Goal: Check status: Check status

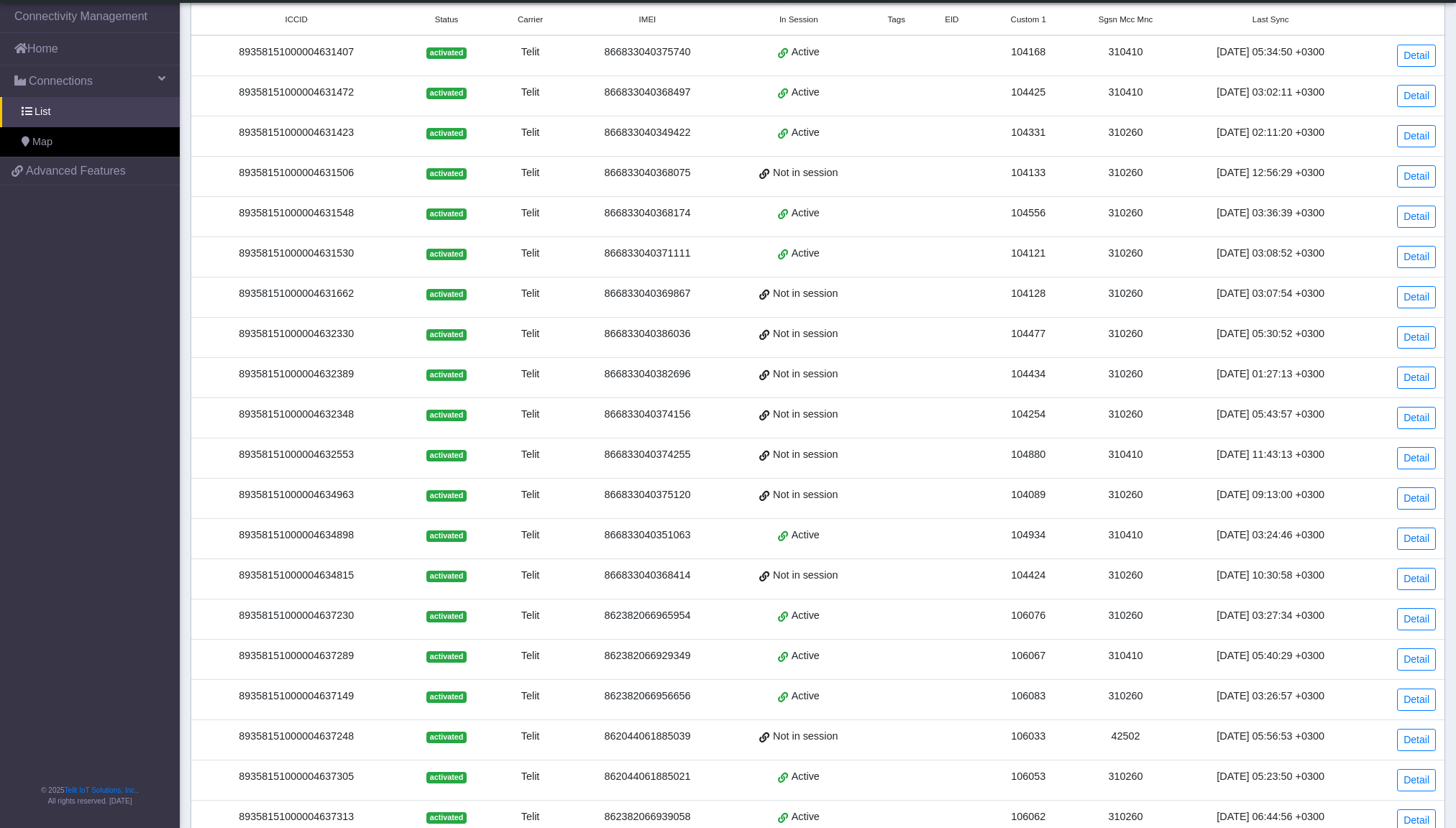
scroll to position [236, 0]
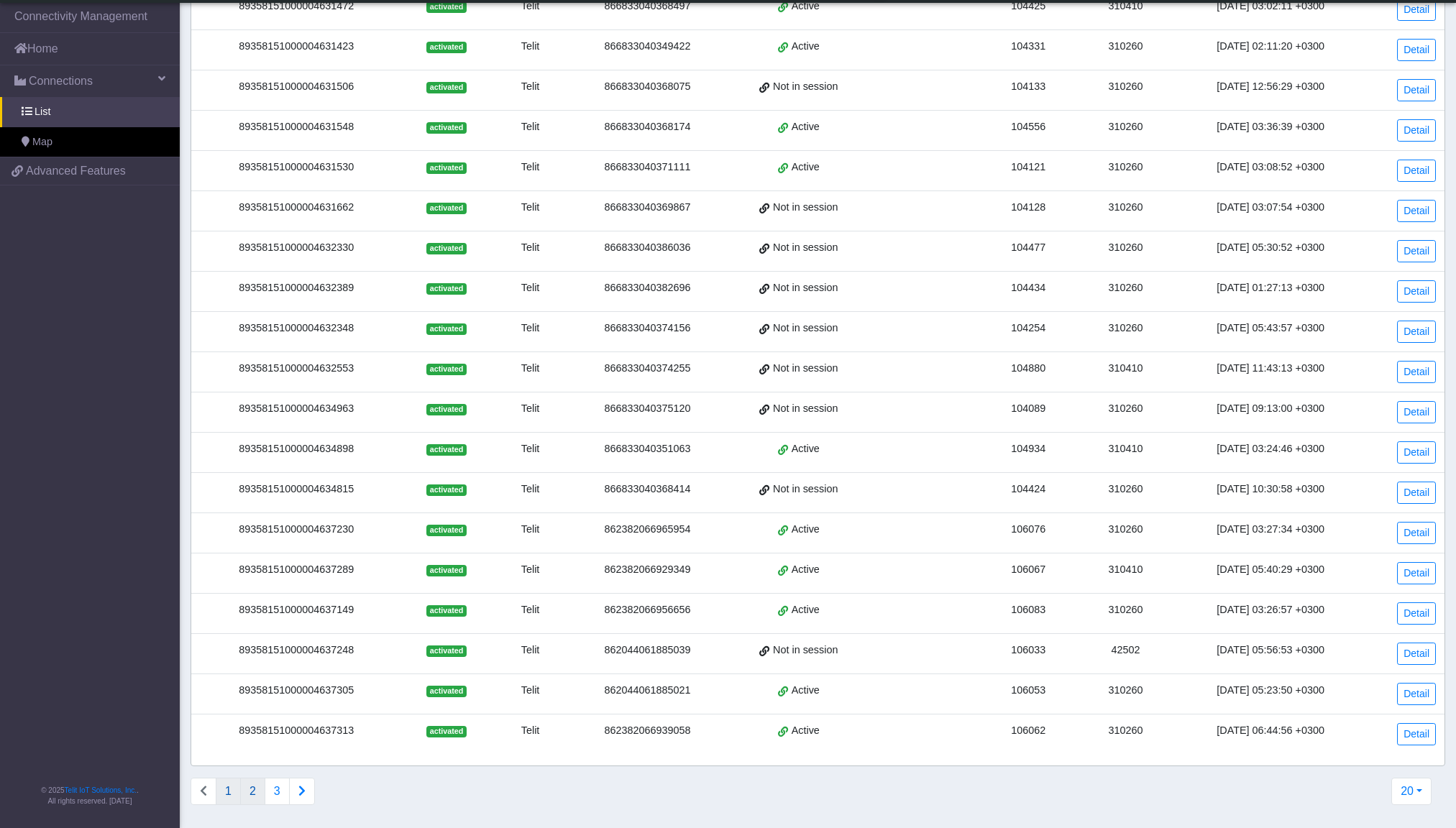
click at [253, 796] on button "2" at bounding box center [252, 791] width 25 height 27
click at [1406, 692] on link "Detail" at bounding box center [1416, 694] width 39 height 22
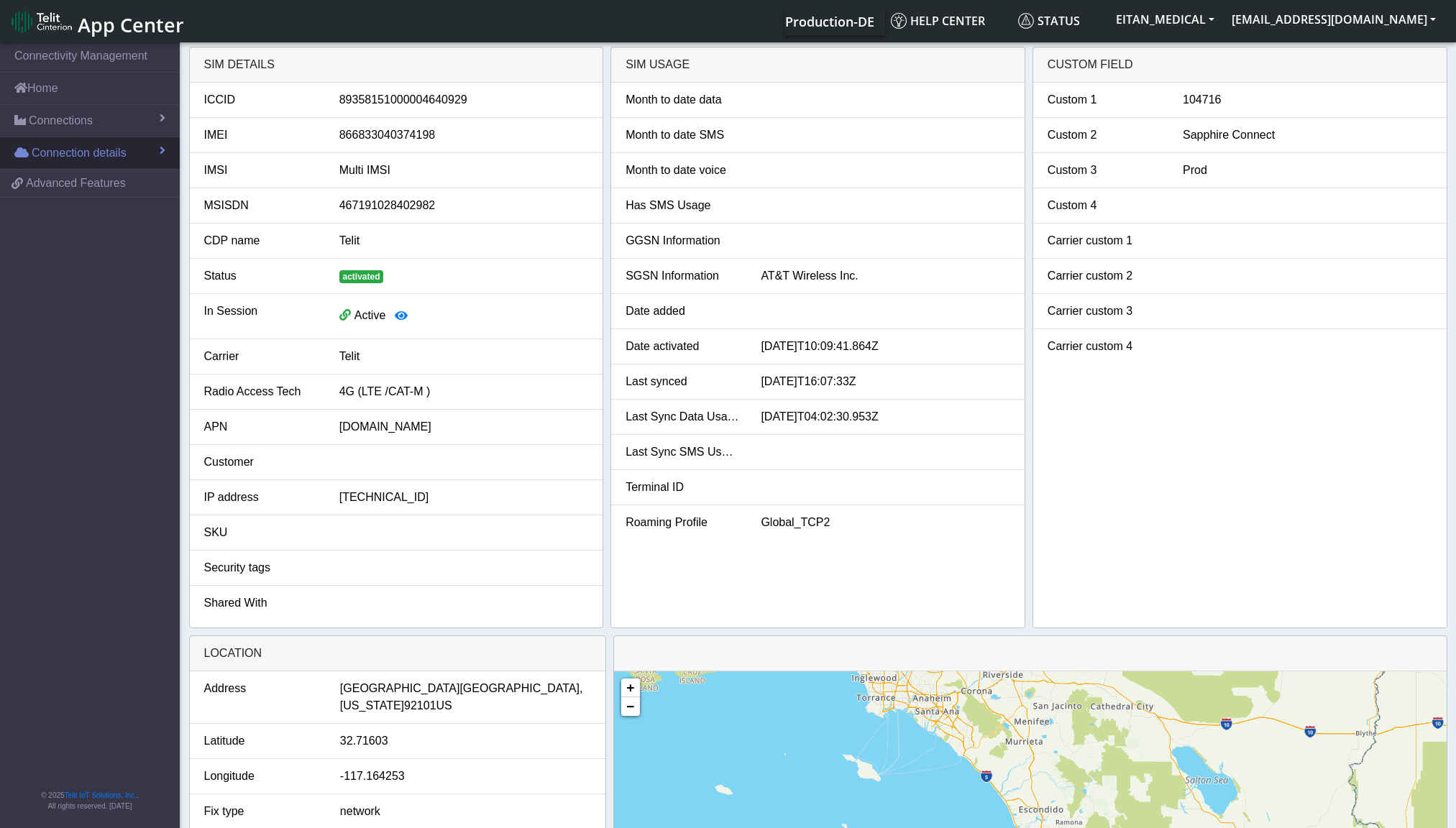
click at [164, 145] on span at bounding box center [162, 150] width 6 height 11
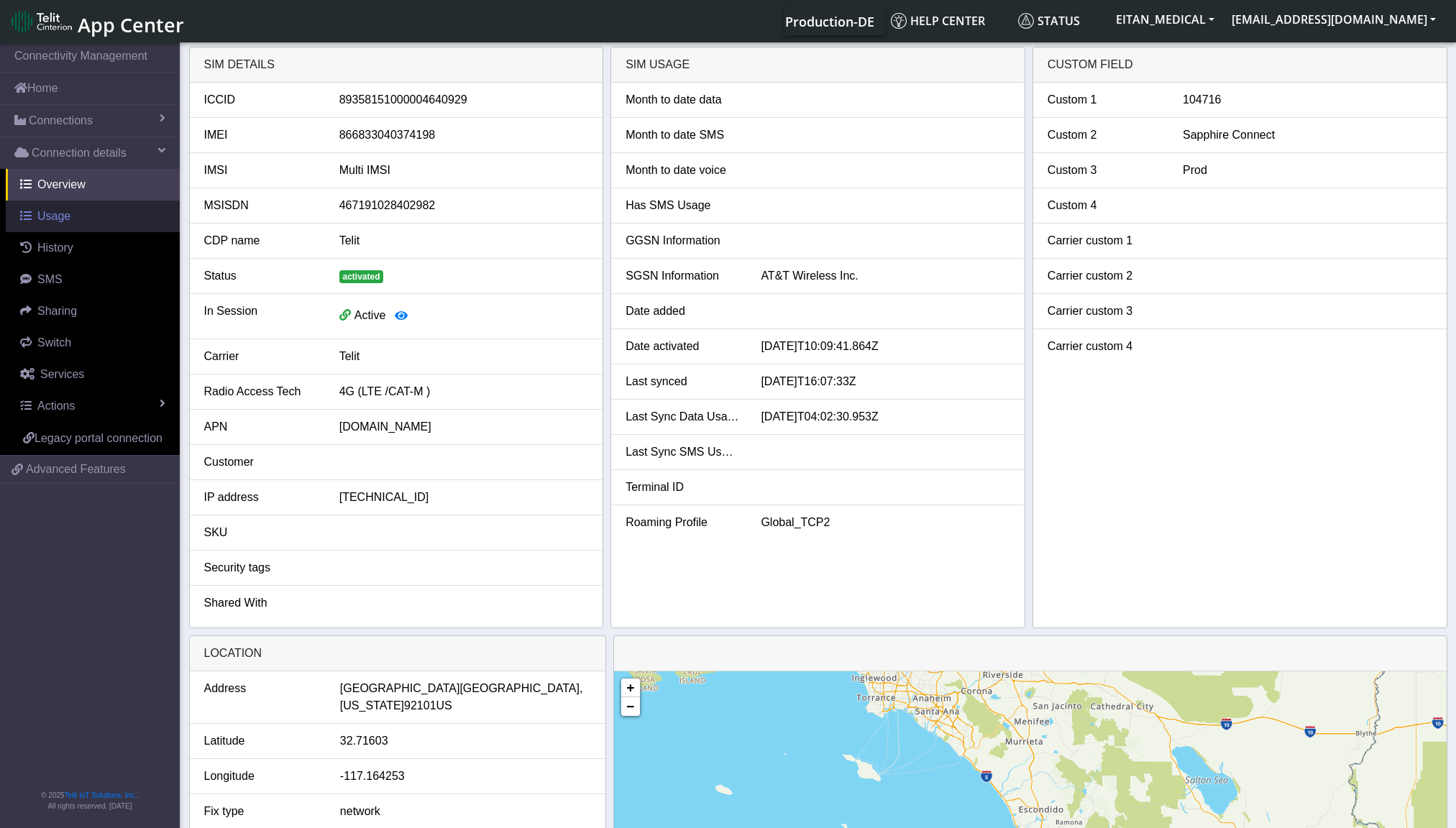
click at [58, 217] on span "Usage" at bounding box center [54, 216] width 33 height 12
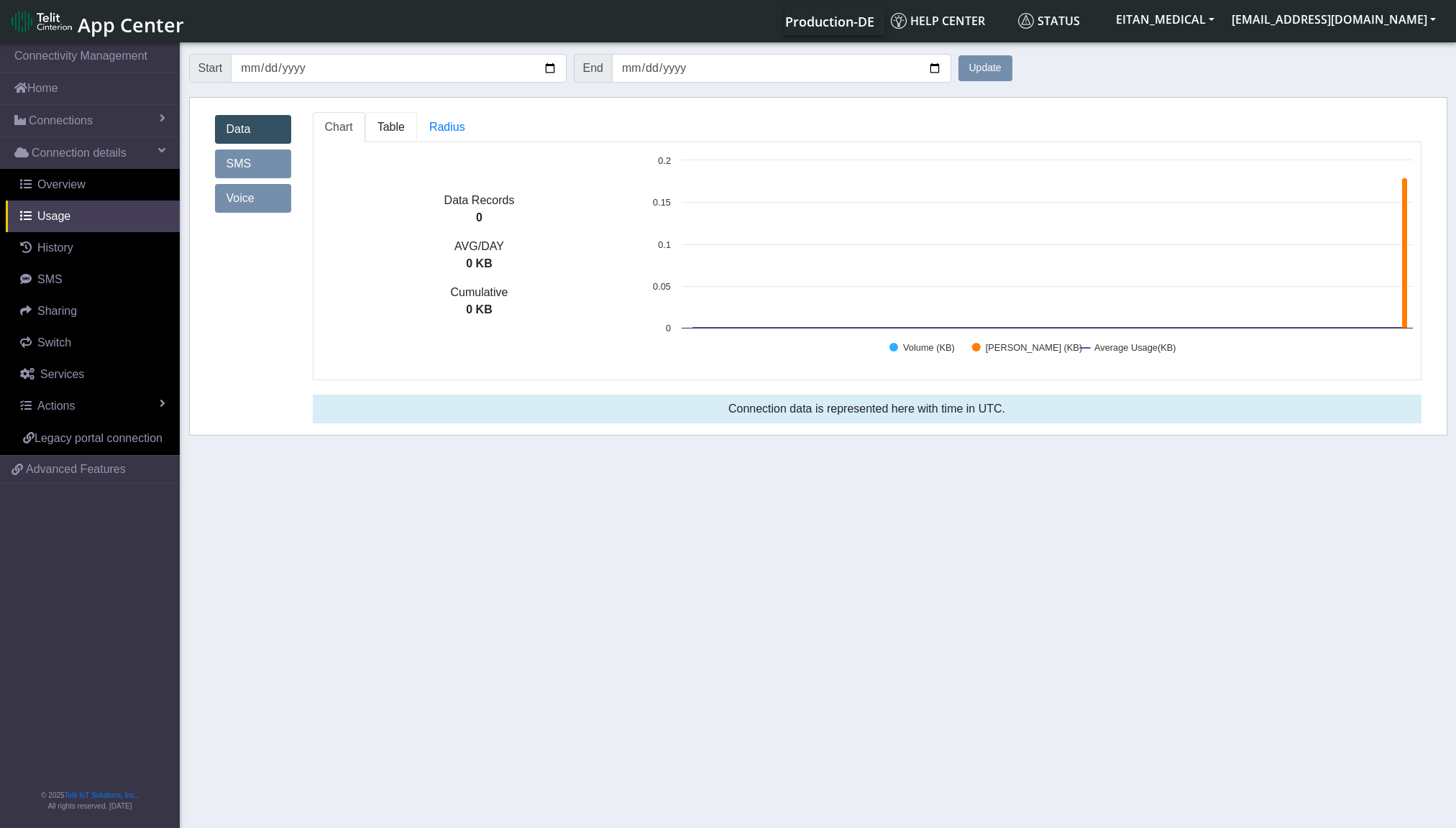
click at [385, 133] on span "Table" at bounding box center [391, 126] width 27 height 12
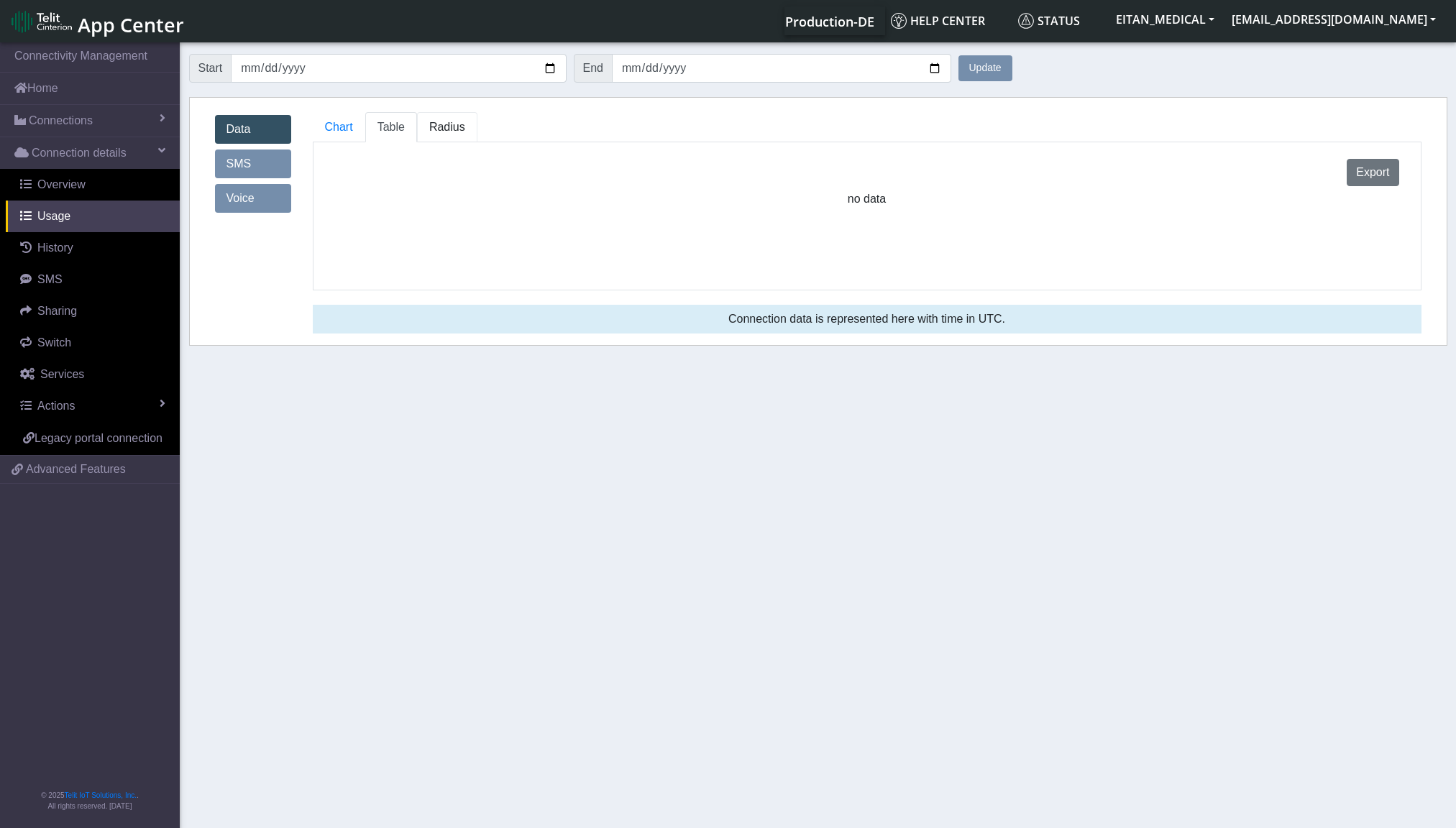
click at [405, 128] on span "Radius" at bounding box center [391, 126] width 27 height 12
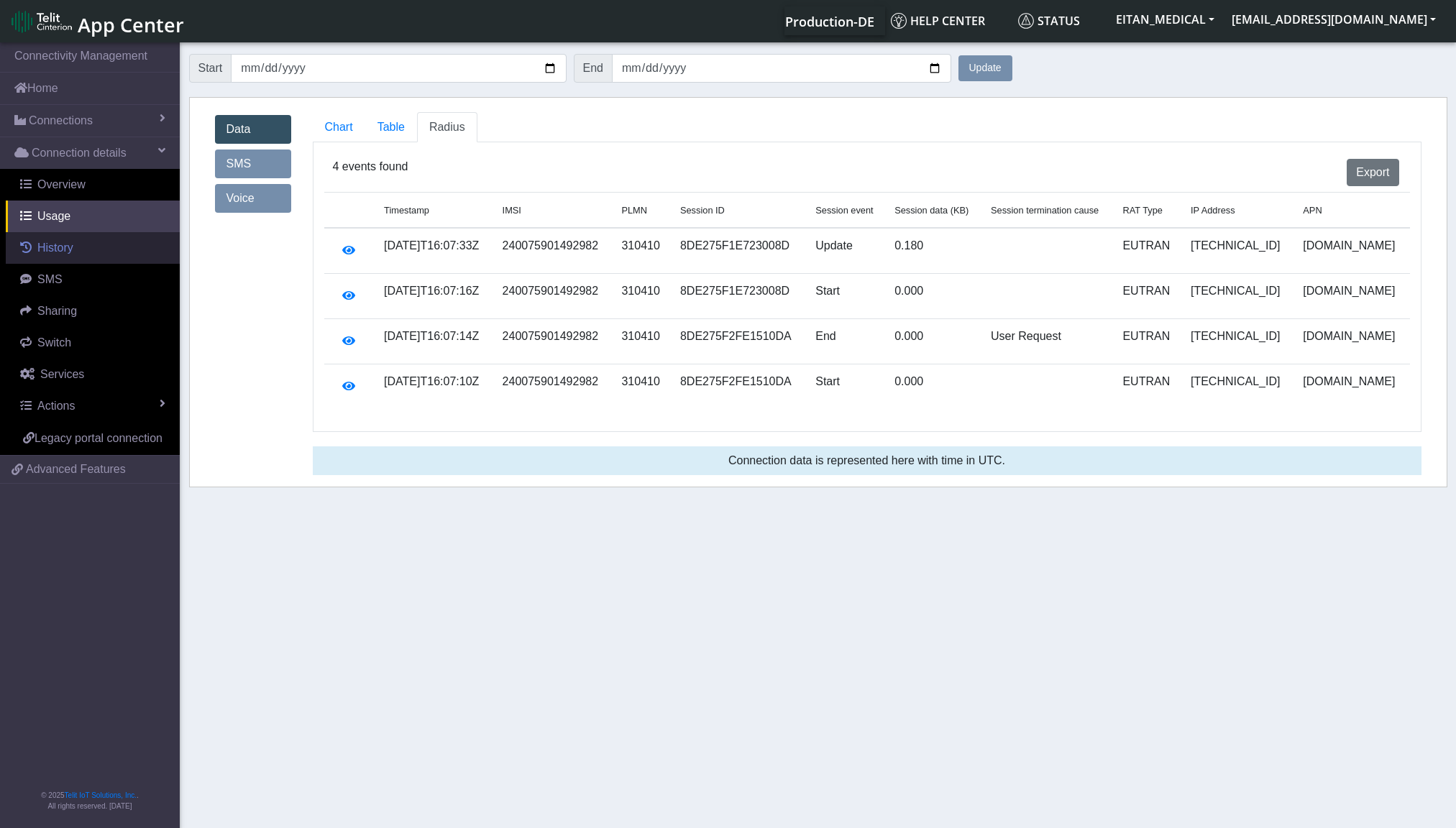
click at [58, 253] on span "History" at bounding box center [55, 247] width 36 height 12
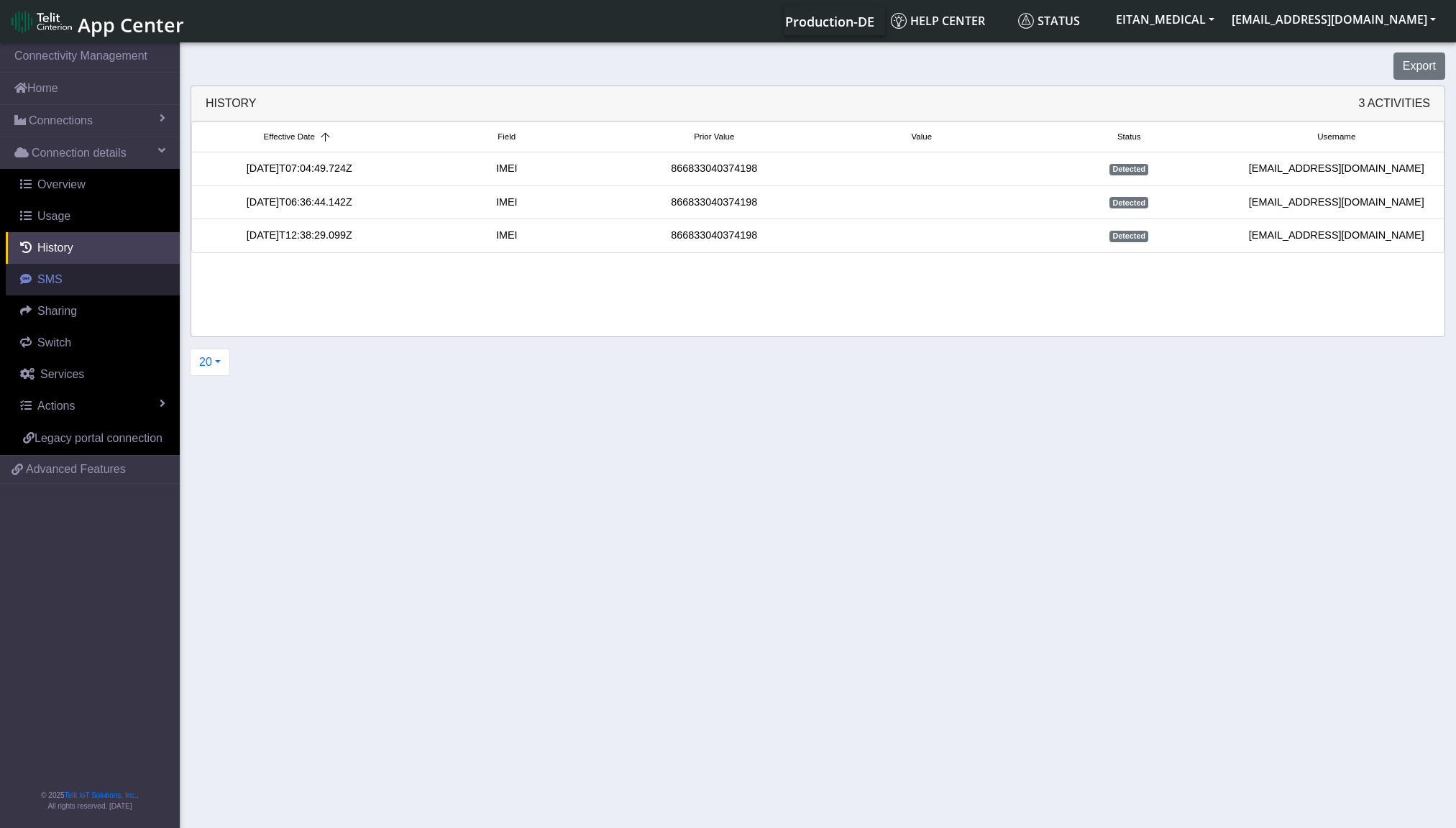
click at [62, 271] on link "SMS" at bounding box center [93, 280] width 174 height 32
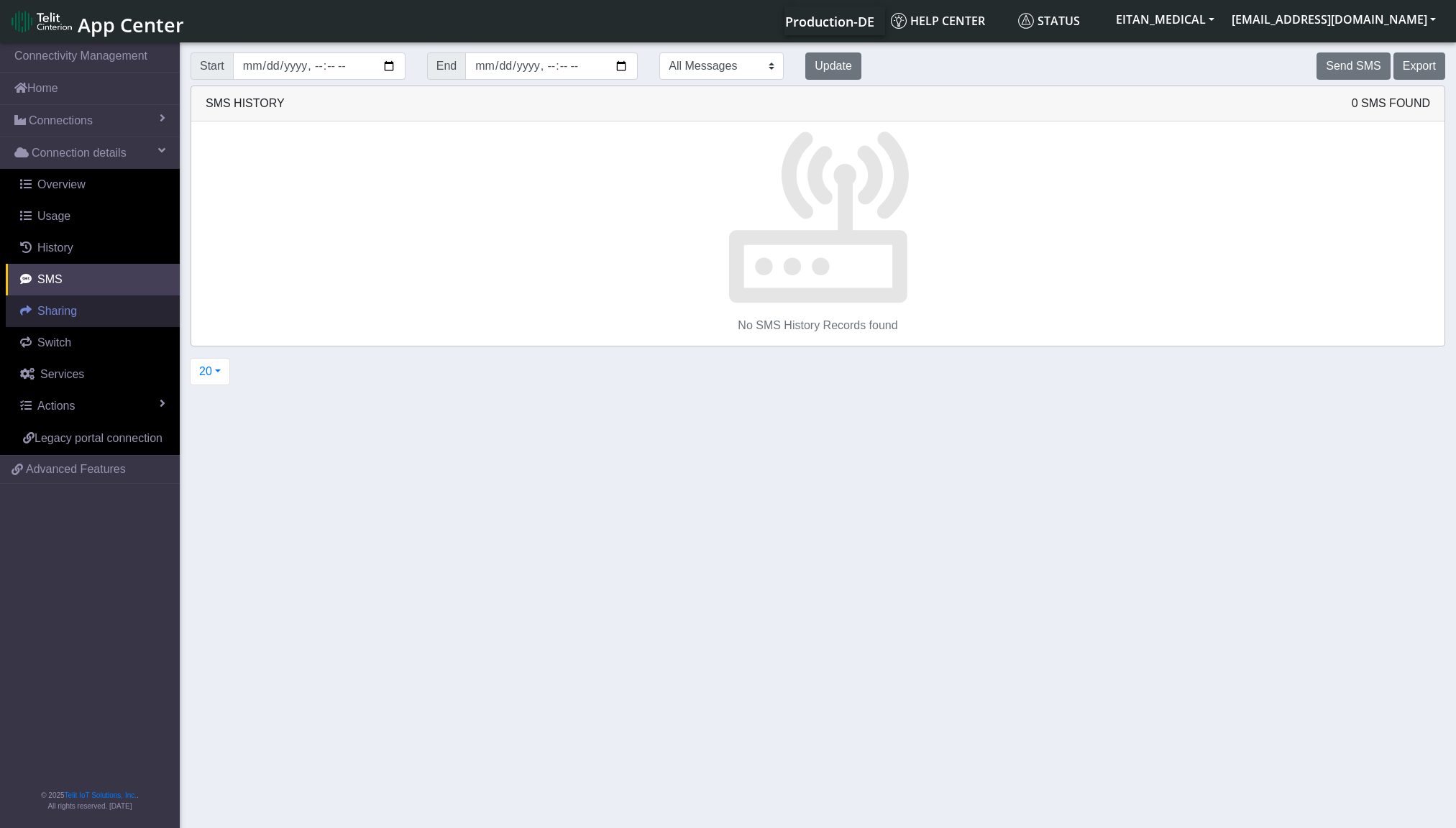
click at [79, 324] on link "Sharing" at bounding box center [93, 312] width 174 height 32
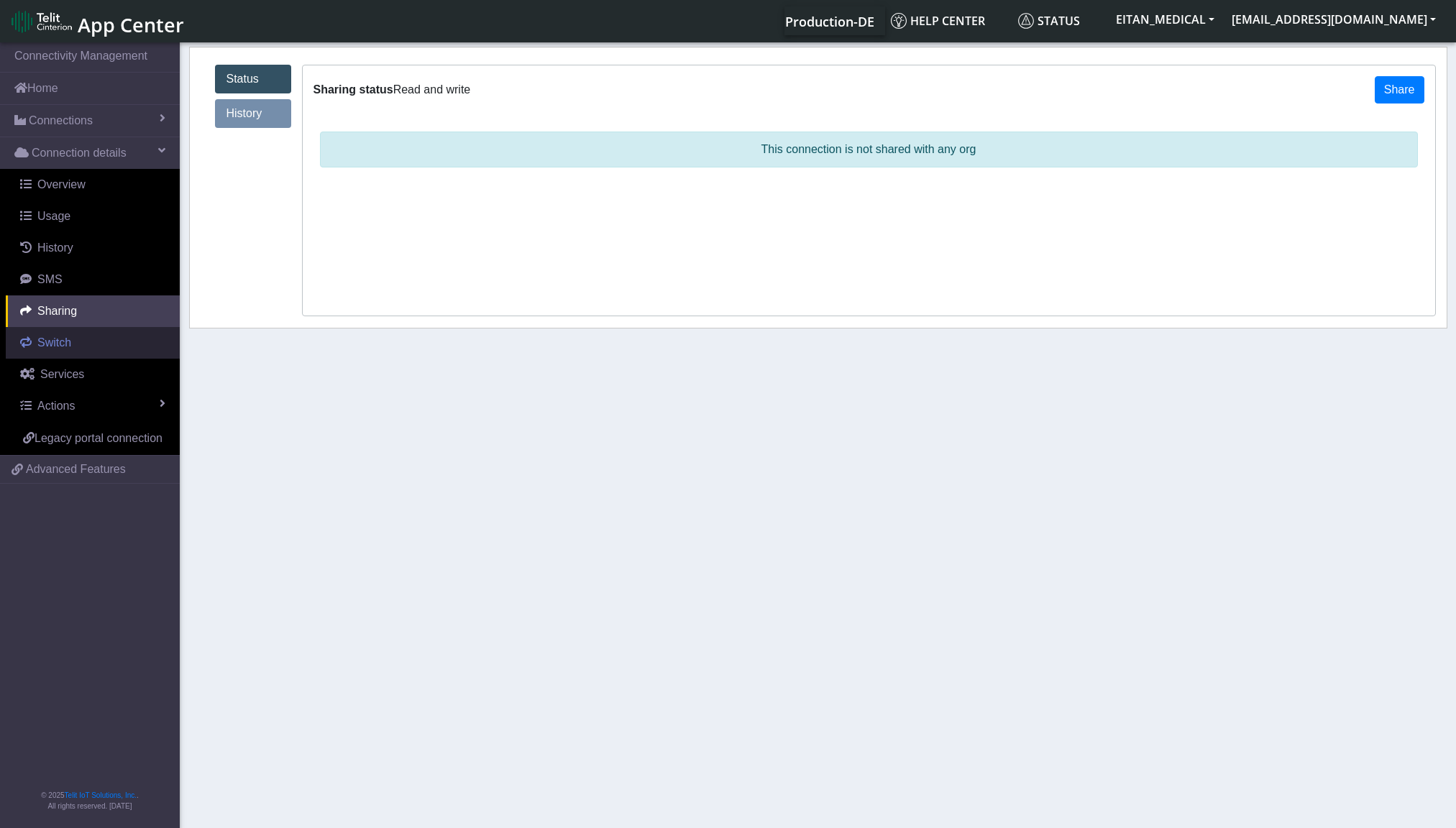
click at [74, 342] on link "Switch" at bounding box center [93, 343] width 174 height 32
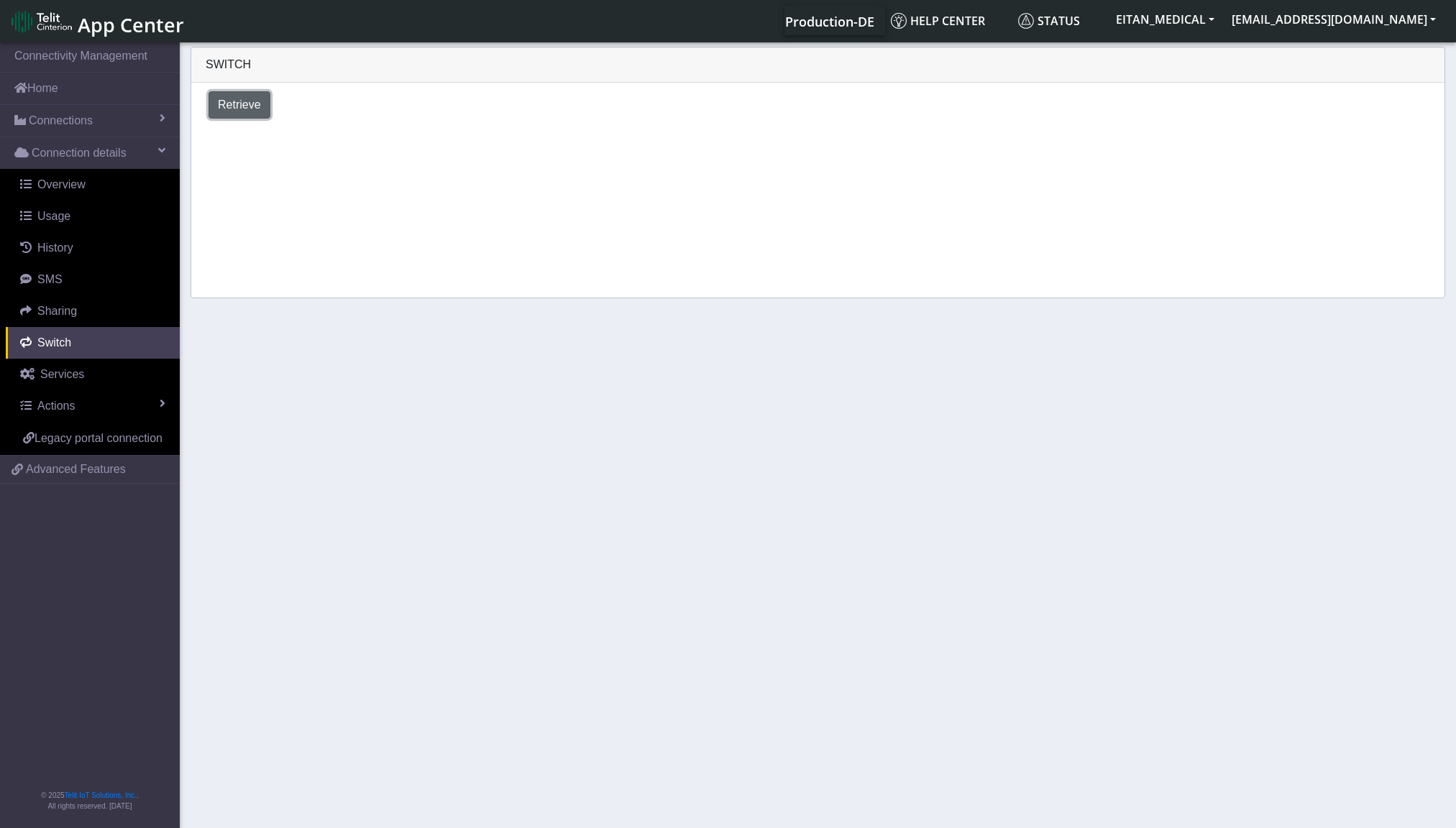
click at [234, 99] on span "Retrieve" at bounding box center [239, 104] width 43 height 12
select select "[GEOGRAPHIC_DATA]"
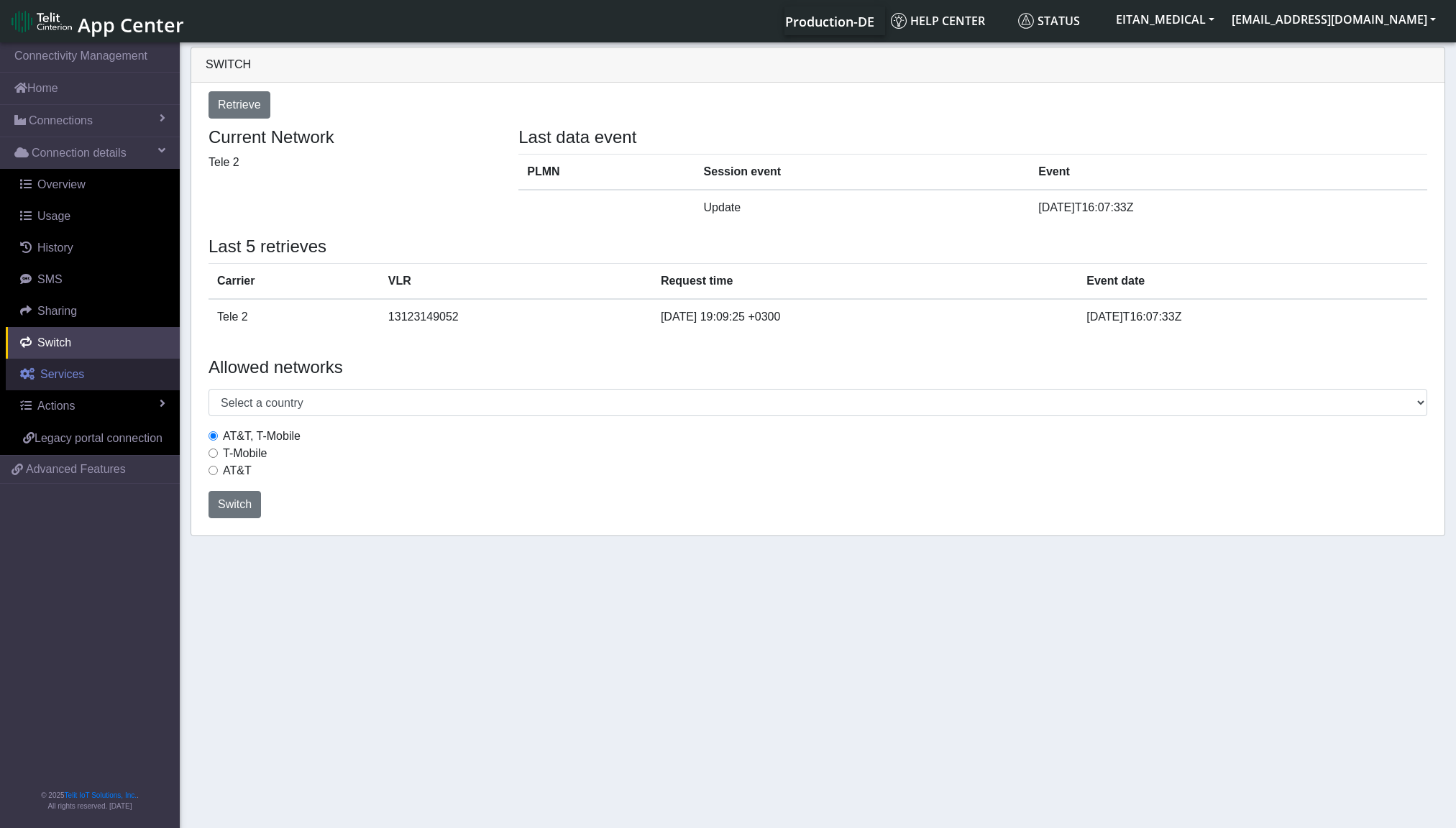
click at [76, 380] on span "Services" at bounding box center [62, 373] width 44 height 12
select select "2: 6"
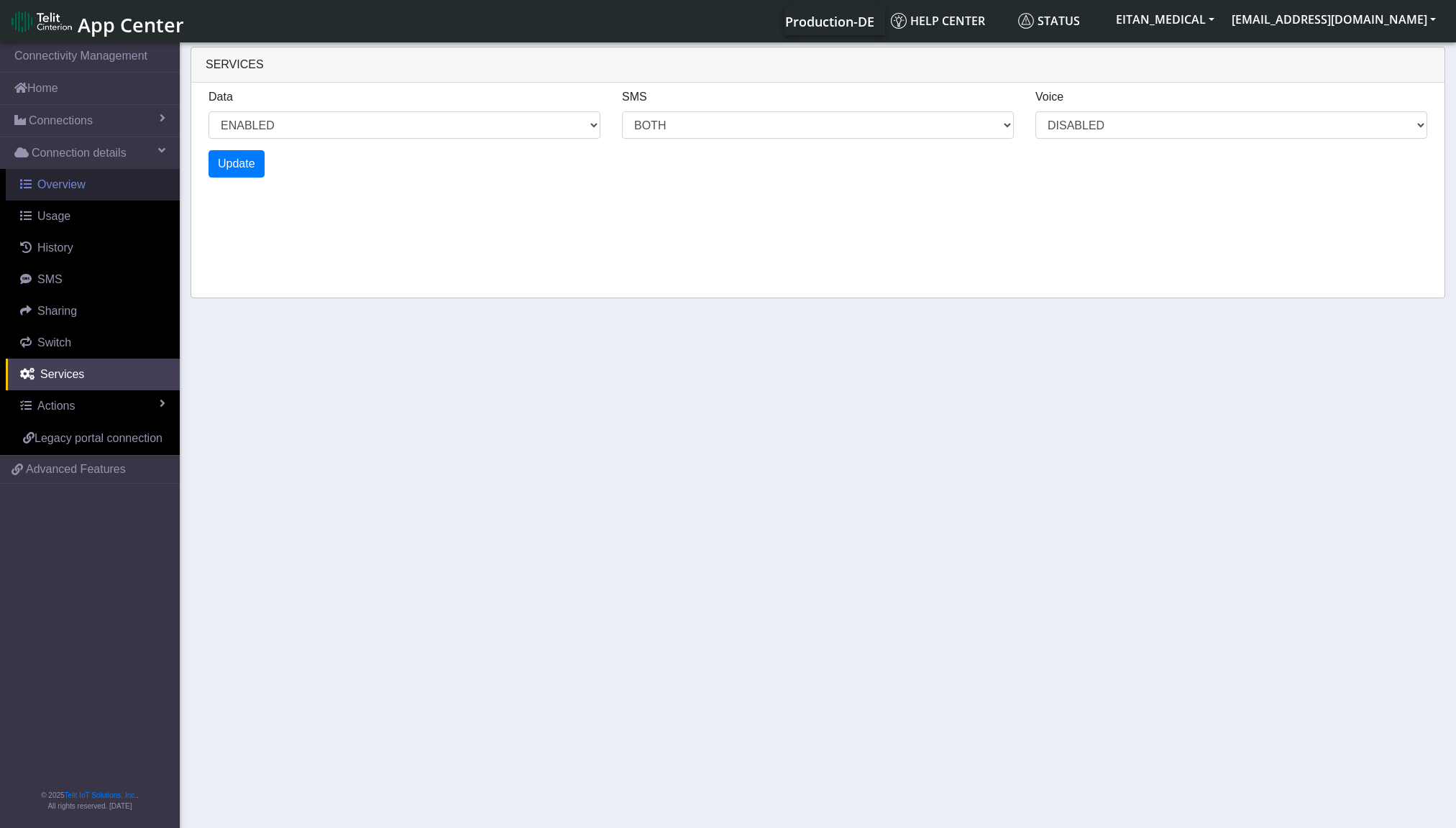
click at [74, 185] on span "Overview" at bounding box center [62, 184] width 48 height 12
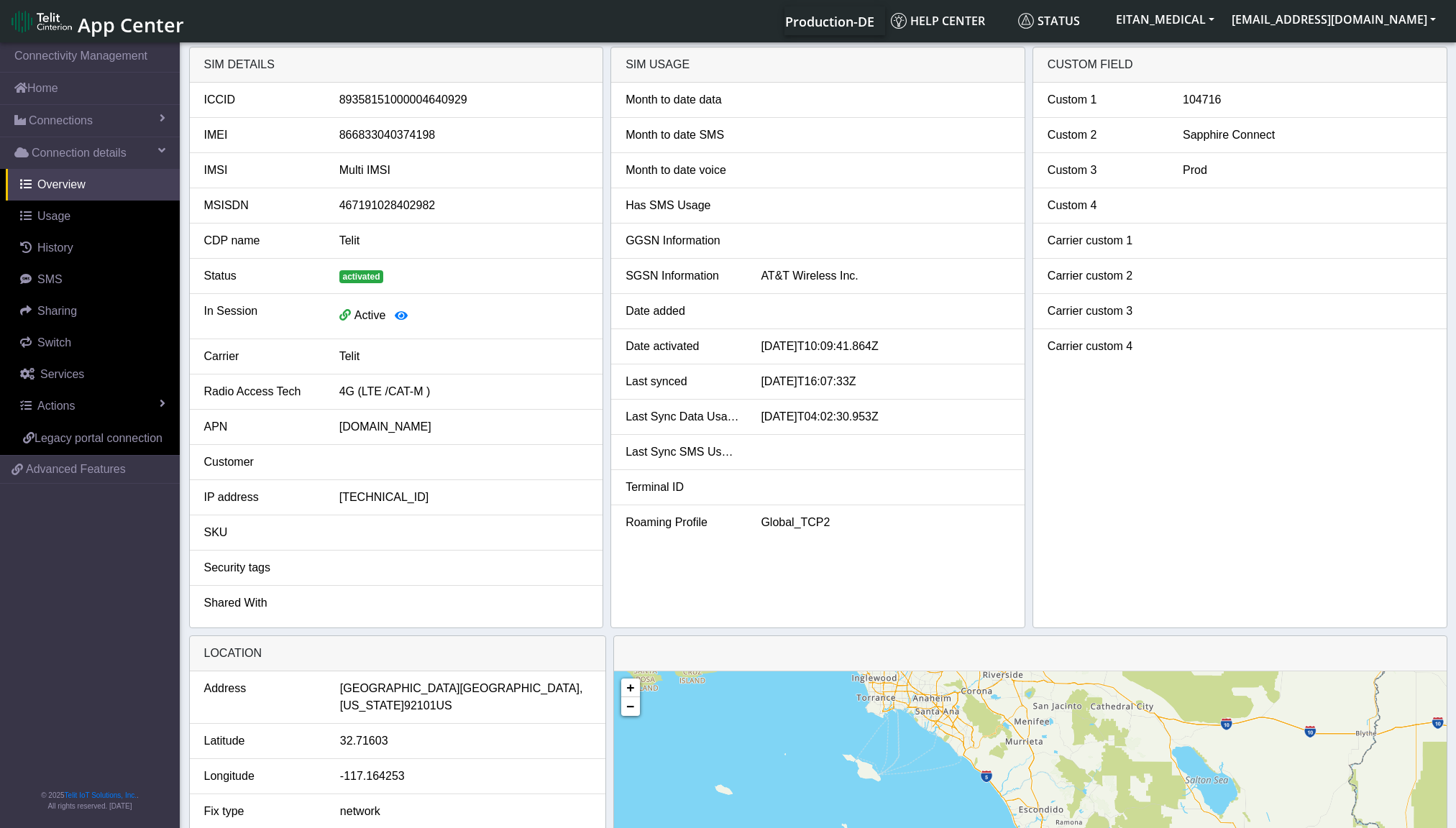
click at [768, 382] on div "[DATE]T16:07:33Z" at bounding box center [885, 382] width 270 height 18
drag, startPoint x: 768, startPoint y: 382, endPoint x: 881, endPoint y: 372, distance: 113.4
click at [881, 372] on li "Last synced [DATE]T16:07:33Z" at bounding box center [817, 382] width 413 height 35
copy div "[DATE]T16:07:33Z"
click at [385, 102] on div "89358151000004640929" at bounding box center [464, 100] width 270 height 18
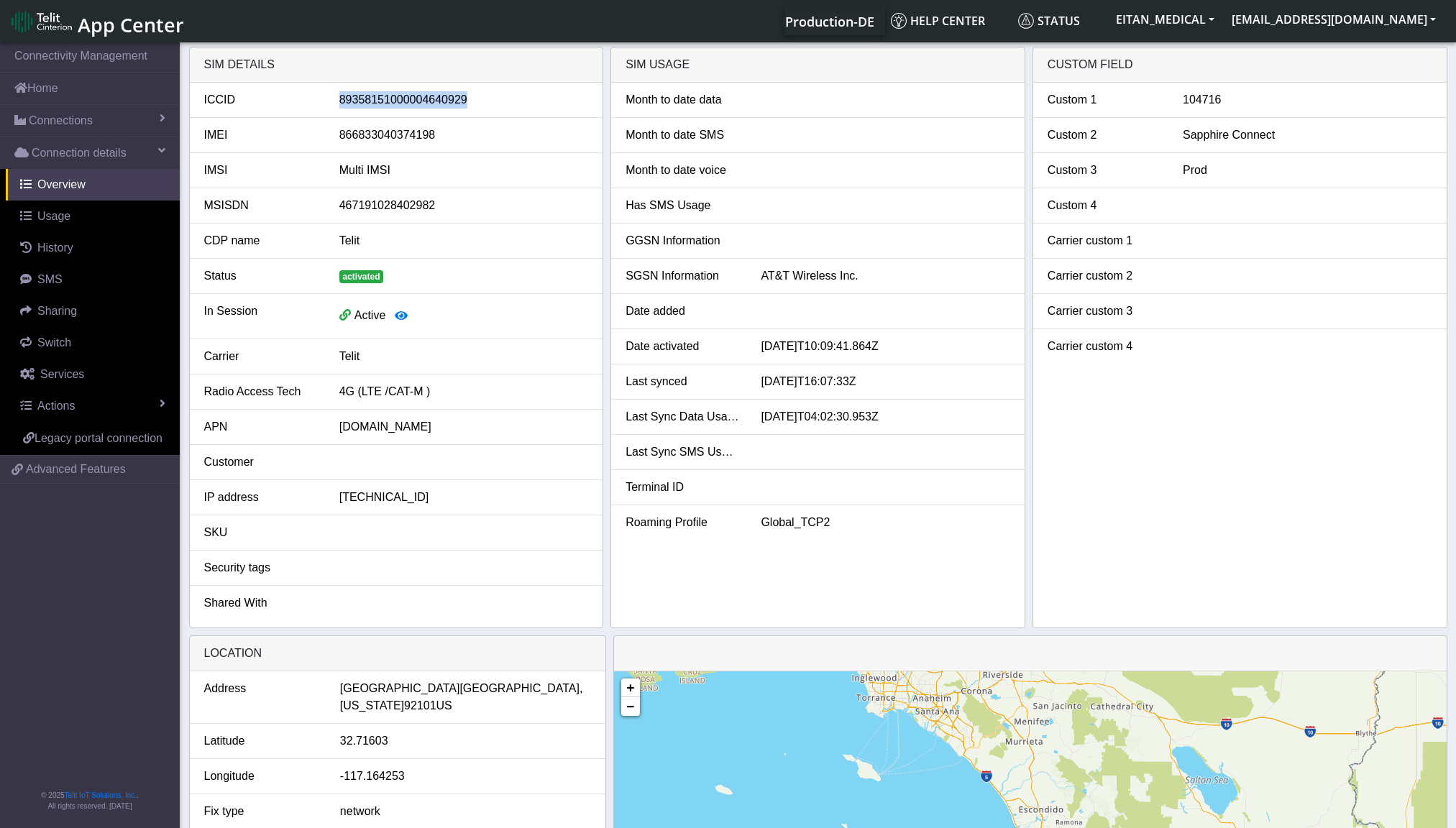
click at [385, 102] on div "89358151000004640929" at bounding box center [464, 100] width 270 height 18
copy div "89358151000004640929"
click at [217, 96] on div "ICCID" at bounding box center [261, 100] width 135 height 18
copy div "ICCID"
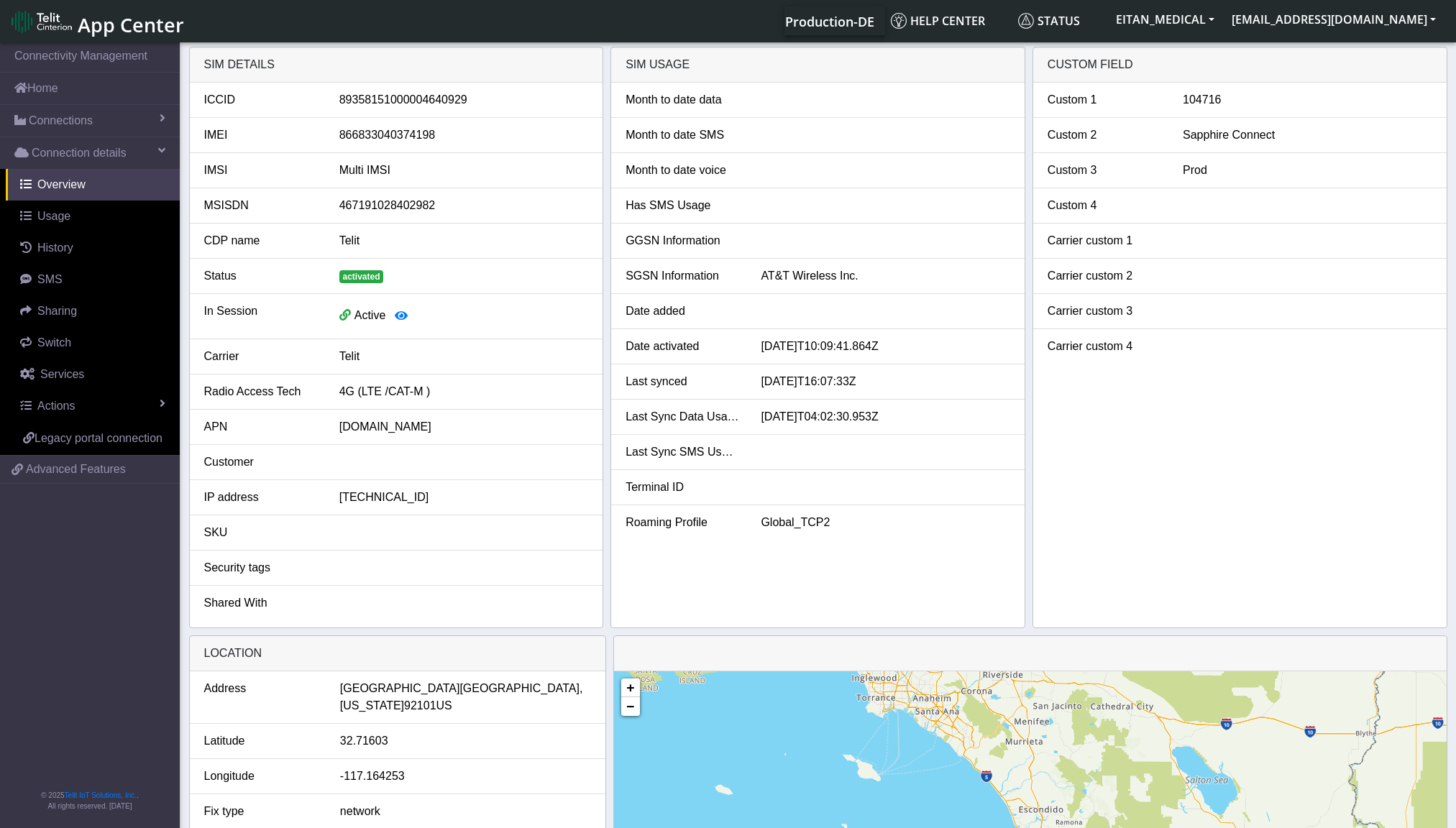
click at [624, 381] on div "Last synced" at bounding box center [682, 382] width 135 height 18
drag, startPoint x: 624, startPoint y: 381, endPoint x: 668, endPoint y: 368, distance: 45.9
click at [668, 368] on li "Last synced [DATE]T16:07:33Z" at bounding box center [817, 382] width 413 height 35
copy div "Last synced"
click at [774, 389] on div "[DATE]T16:07:33Z" at bounding box center [885, 382] width 270 height 18
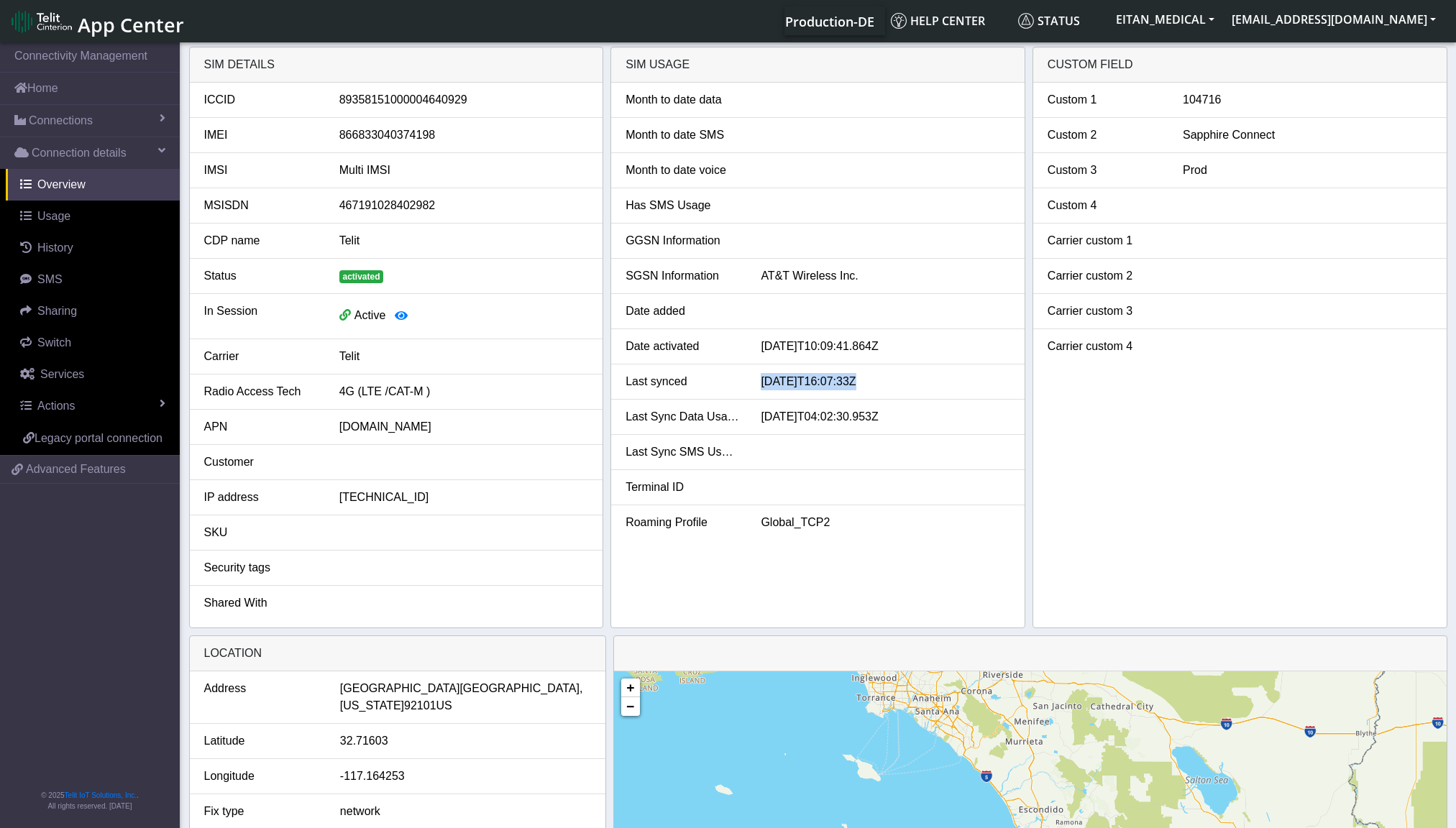
drag, startPoint x: 774, startPoint y: 389, endPoint x: 885, endPoint y: 379, distance: 111.4
click at [885, 379] on div "[DATE]T16:07:33Z" at bounding box center [885, 382] width 270 height 18
copy div "[DATE]T16:07:33Z"
click at [393, 321] on button "button" at bounding box center [401, 316] width 32 height 27
click at [401, 321] on icon "button" at bounding box center [401, 316] width 13 height 11
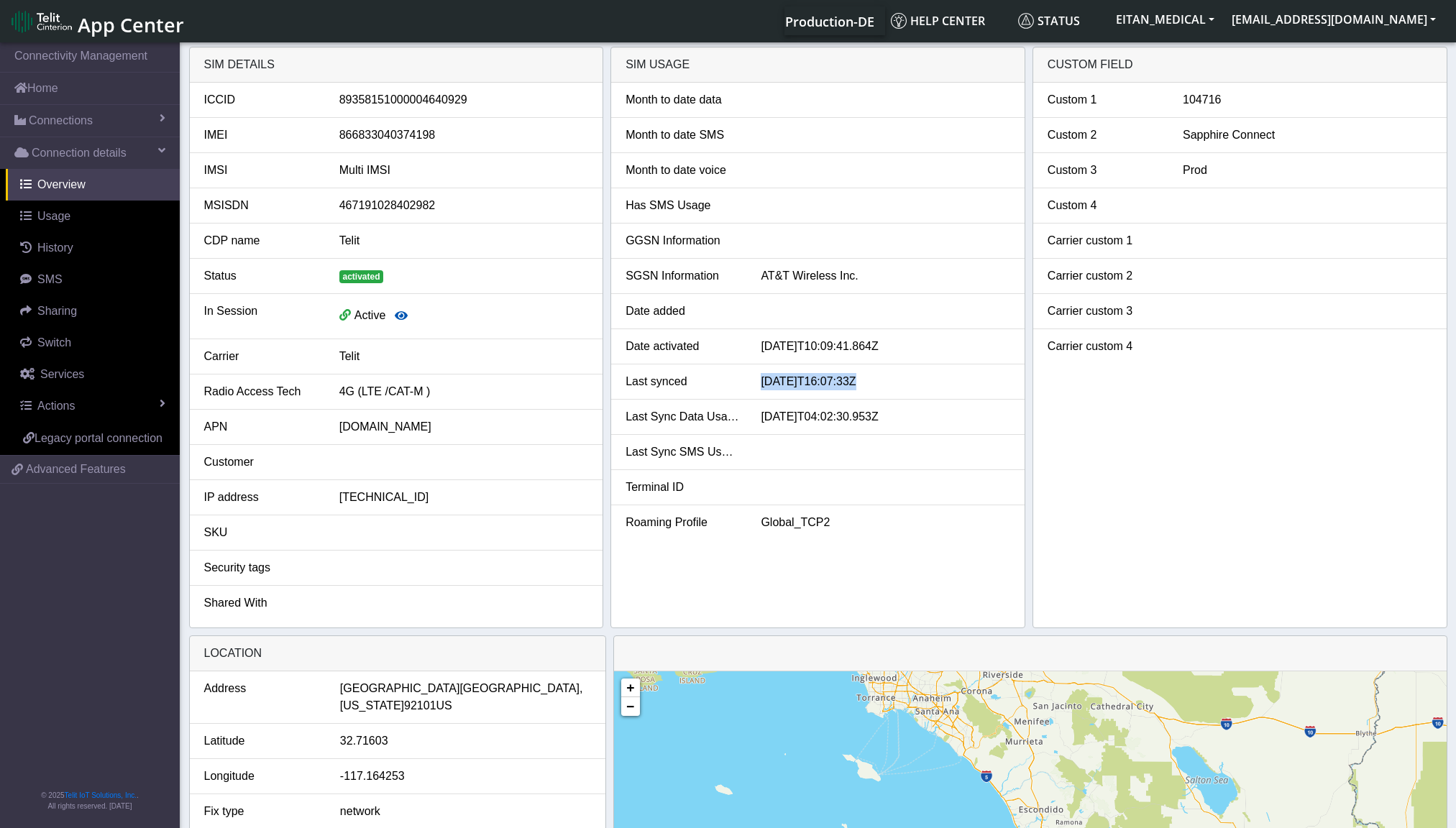
scroll to position [5, 0]
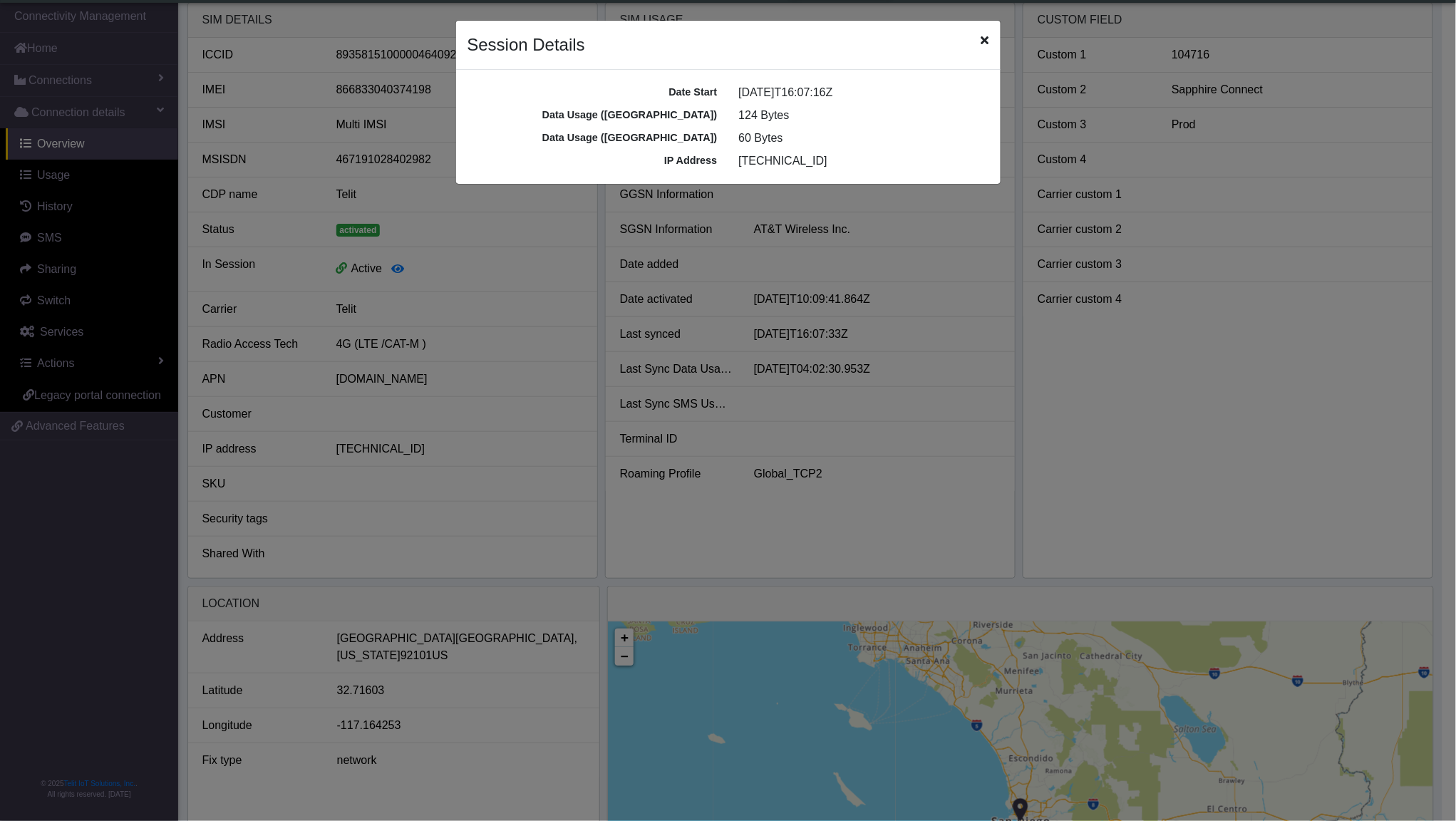
click at [985, 40] on icon "Close" at bounding box center [985, 40] width 8 height 11
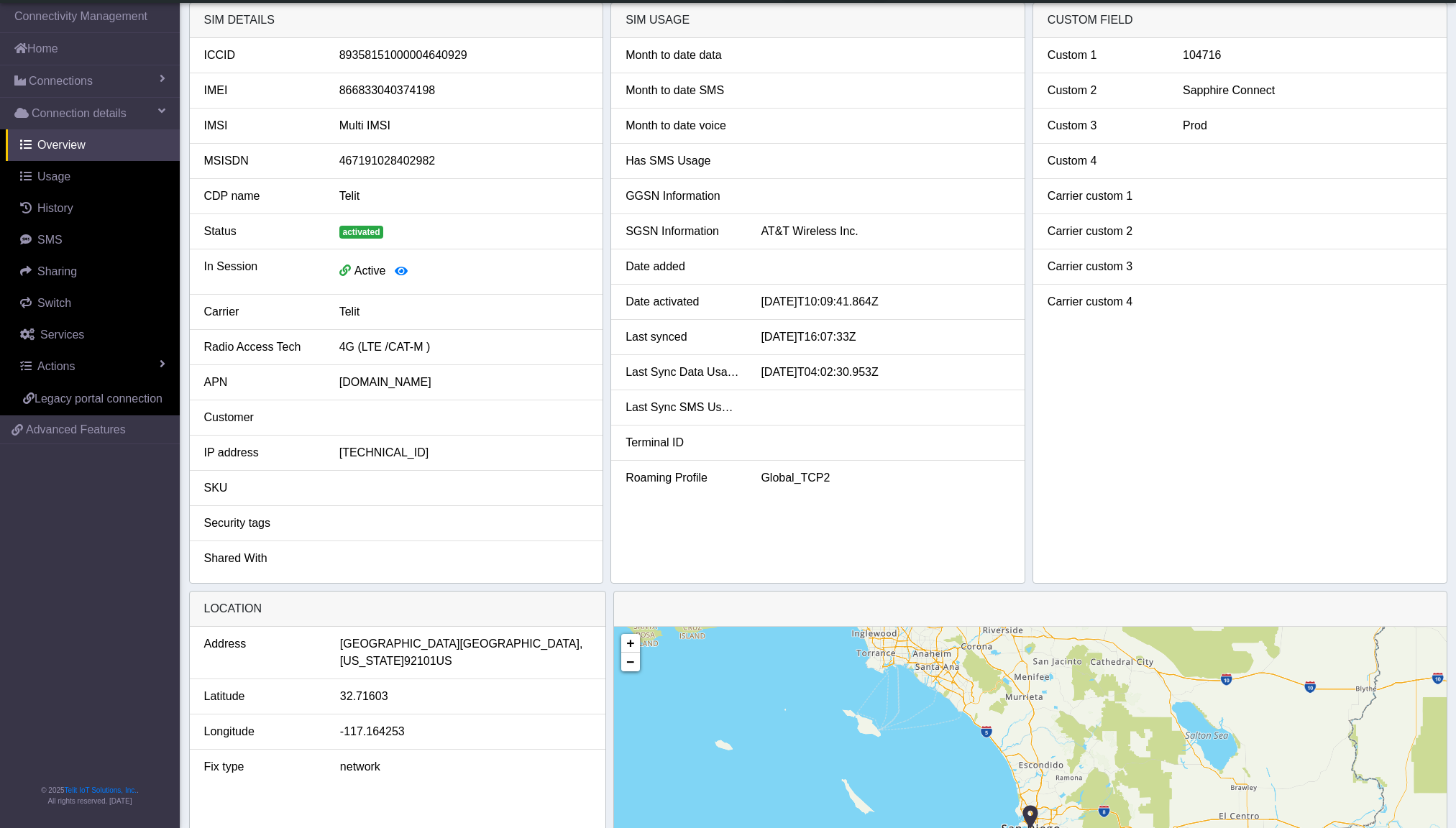
click at [1202, 55] on div "104716" at bounding box center [1307, 55] width 270 height 18
copy div "104716"
click at [65, 308] on span "Switch" at bounding box center [54, 302] width 34 height 12
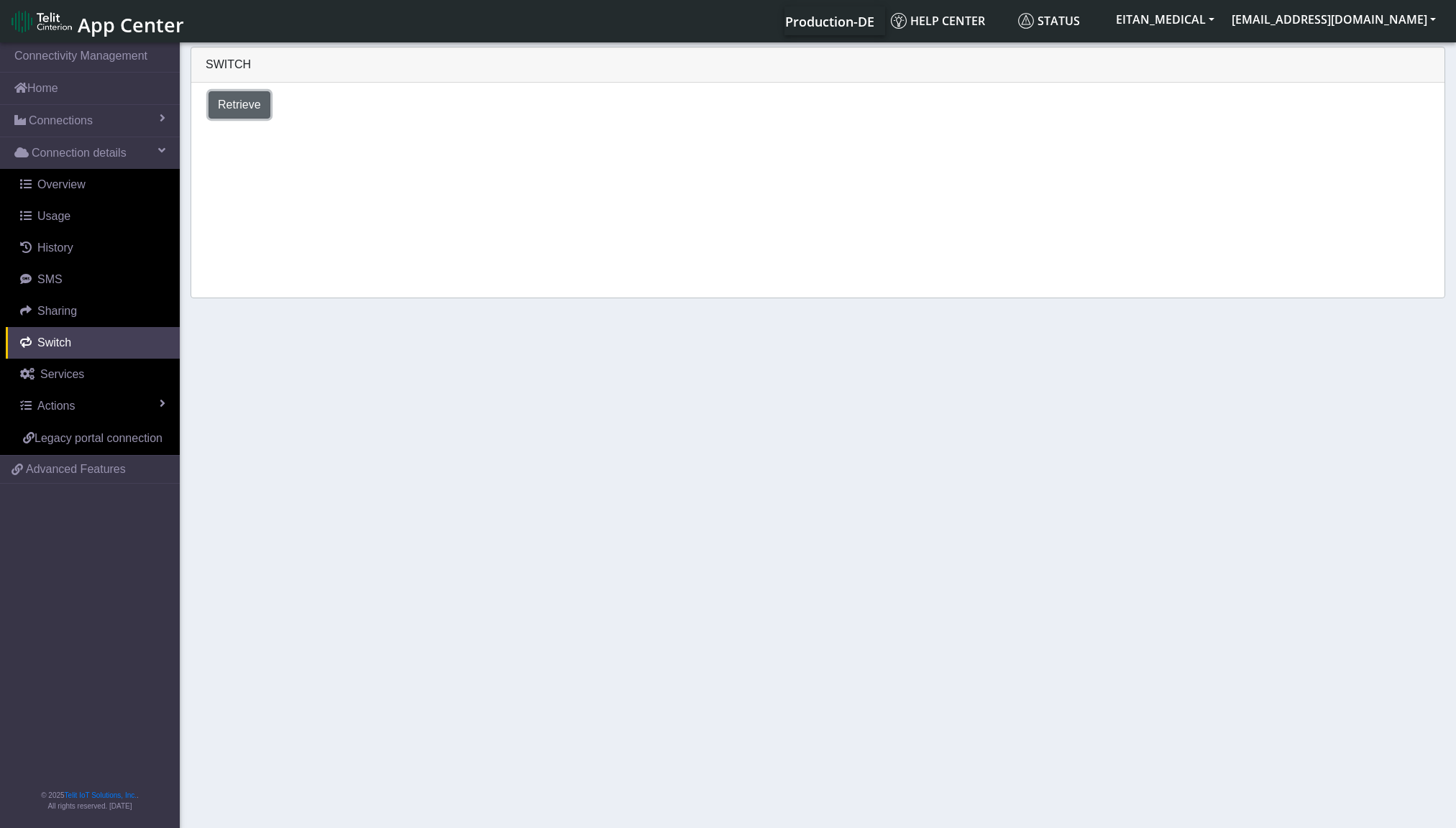
click at [249, 109] on span "Retrieve" at bounding box center [239, 104] width 43 height 12
select select "[GEOGRAPHIC_DATA]"
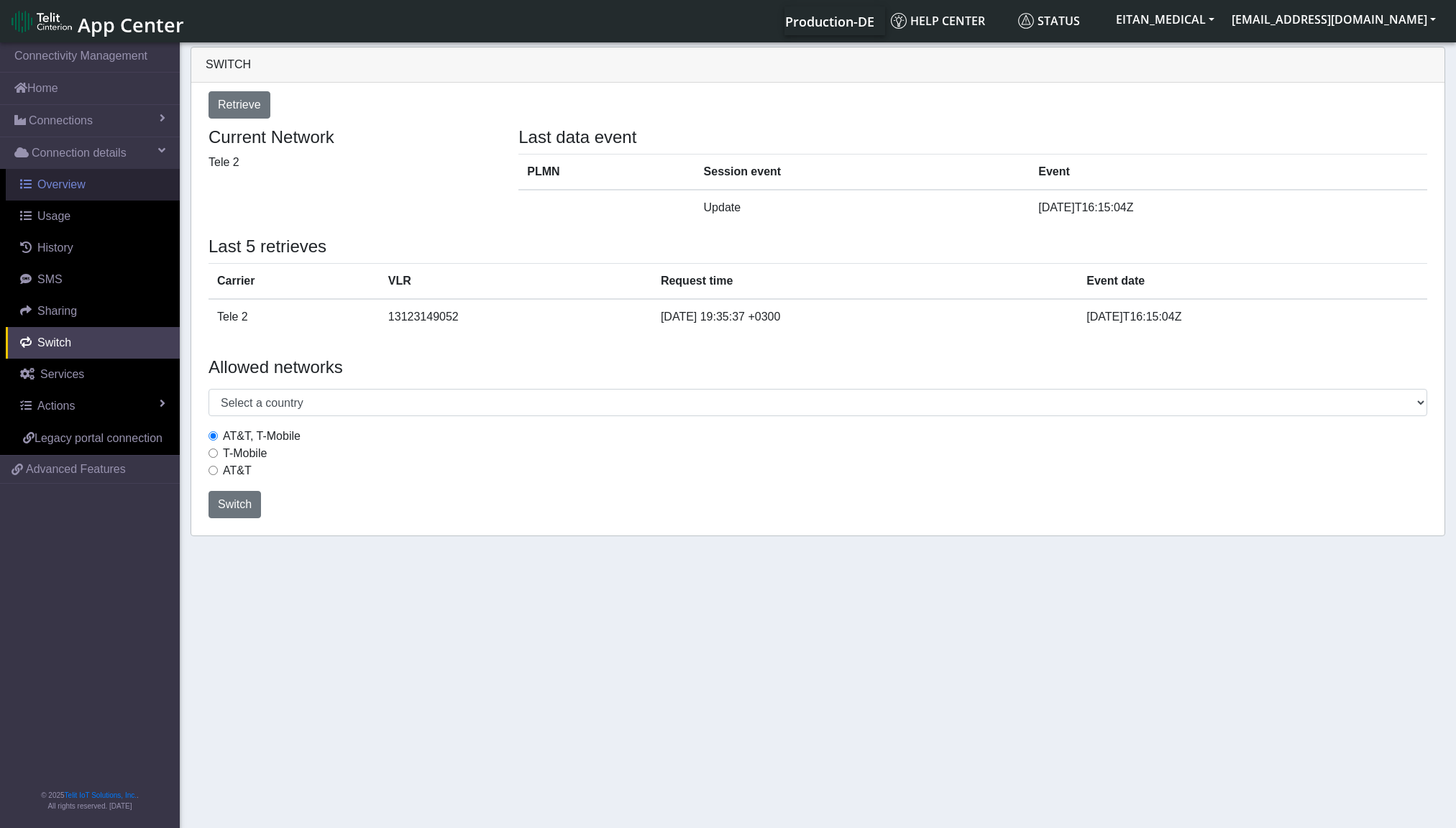
click at [70, 185] on span "Overview" at bounding box center [62, 184] width 48 height 12
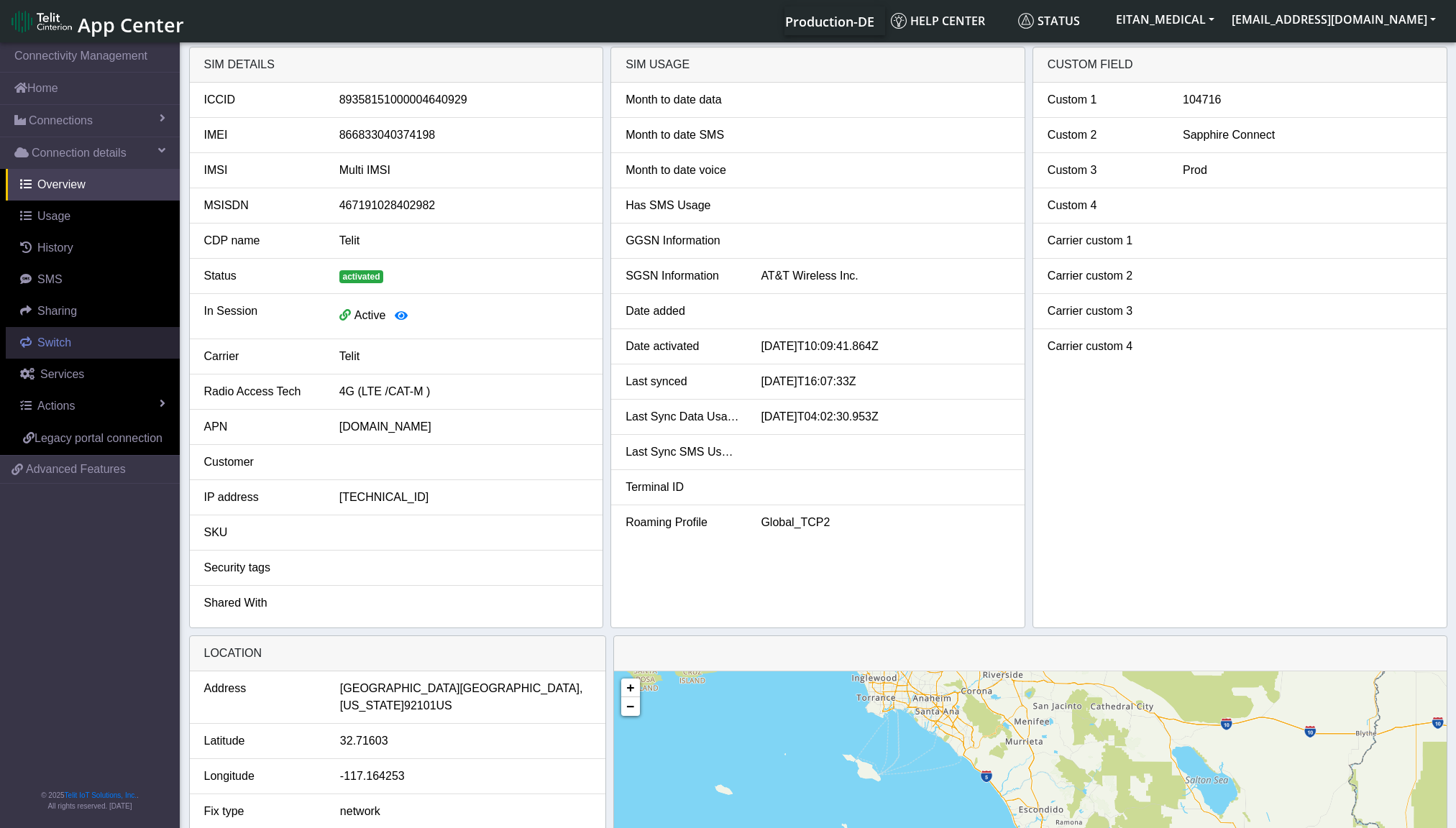
click at [56, 344] on span "Switch" at bounding box center [54, 342] width 34 height 12
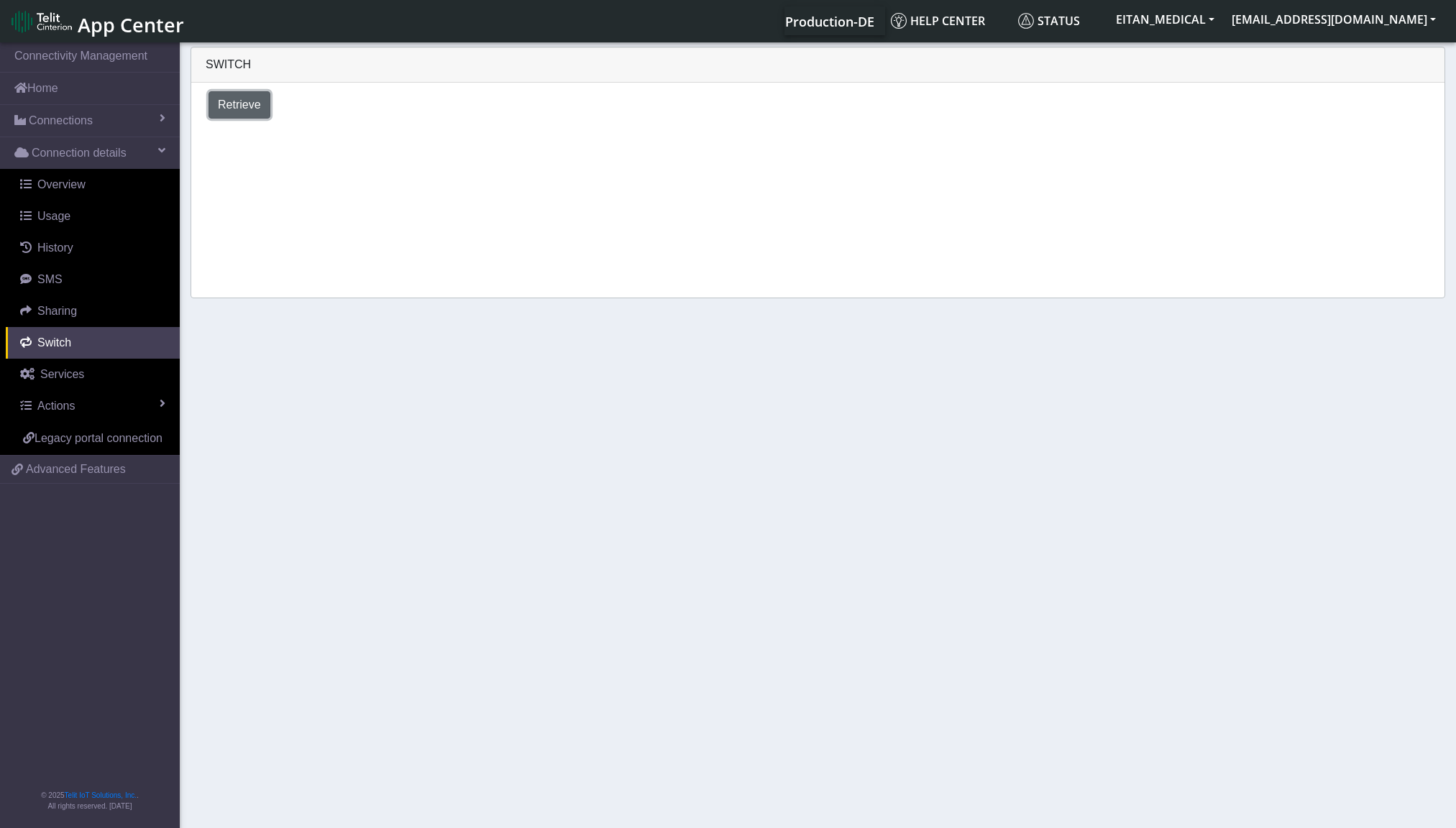
click at [241, 109] on span "Retrieve" at bounding box center [239, 104] width 43 height 12
select select "[GEOGRAPHIC_DATA]"
